Goal: Task Accomplishment & Management: Use online tool/utility

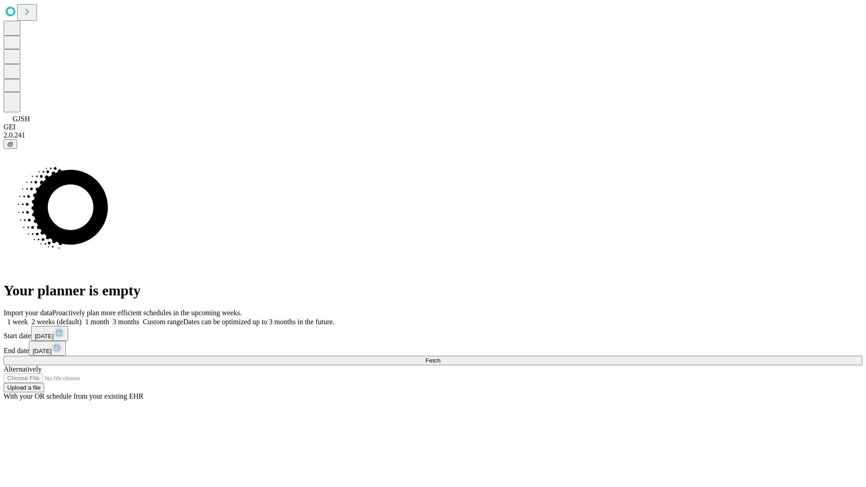
click at [440, 357] on span "Fetch" at bounding box center [433, 360] width 15 height 7
